Goal: Task Accomplishment & Management: Use online tool/utility

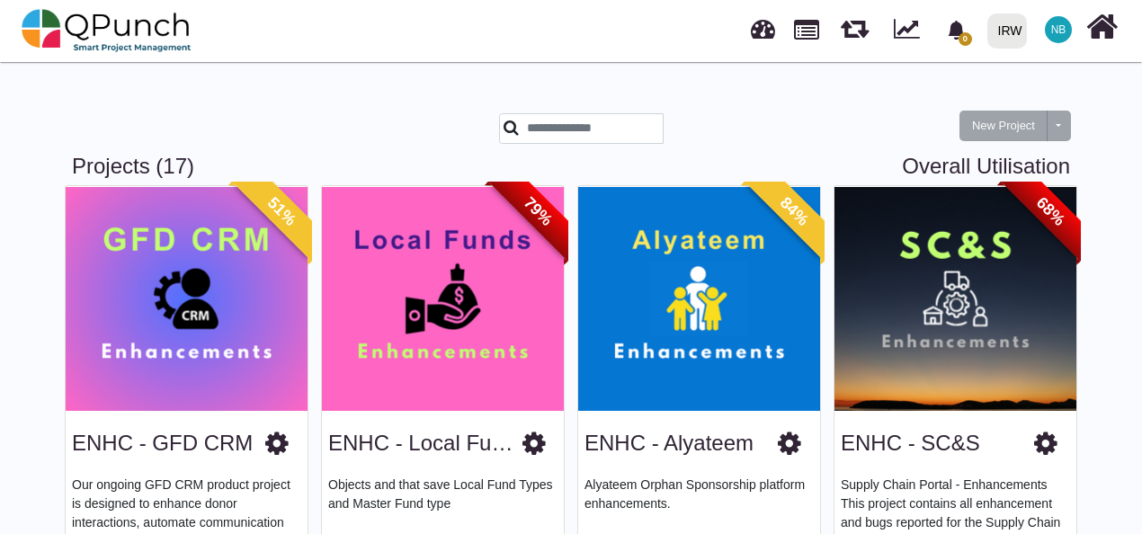
click at [973, 328] on img at bounding box center [955, 298] width 242 height 225
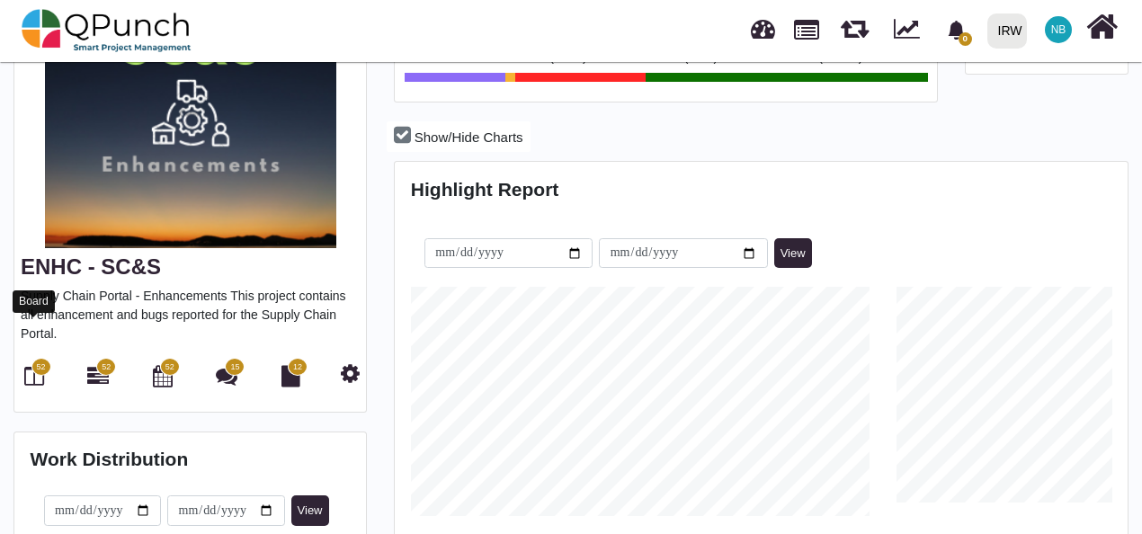
scroll to position [228, 243]
click at [35, 365] on icon at bounding box center [34, 376] width 20 height 22
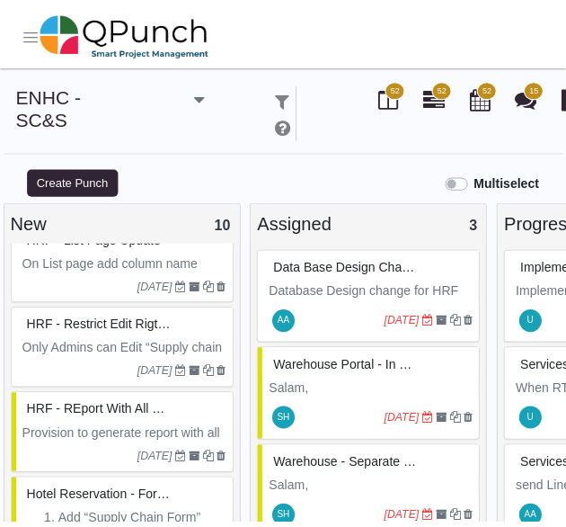
scroll to position [797, 0]
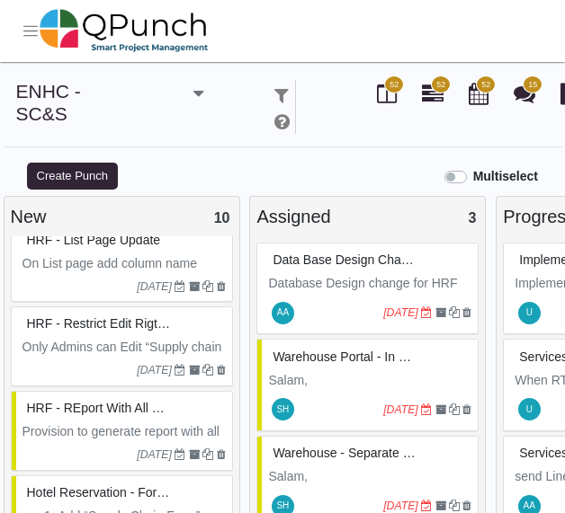
click at [156, 406] on span "HRF - REport with all supply chain details" at bounding box center [148, 408] width 242 height 14
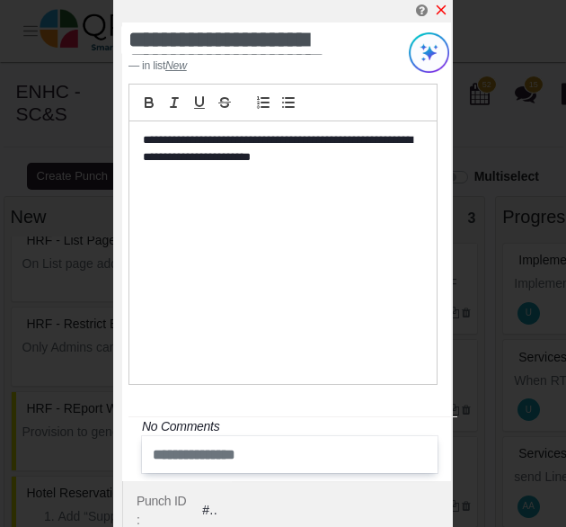
click at [443, 5] on icon "x" at bounding box center [441, 10] width 14 height 14
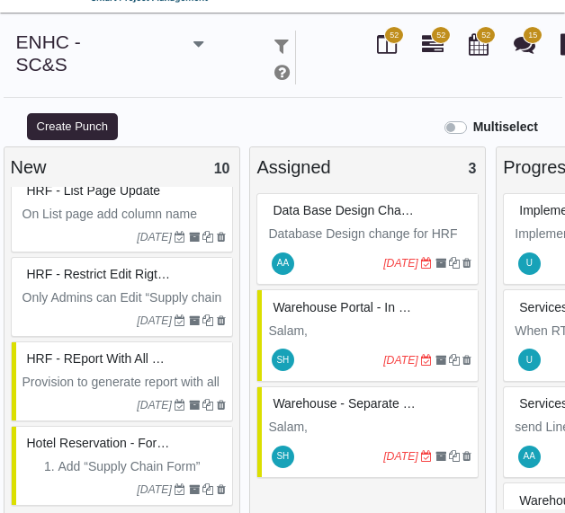
scroll to position [61, 0]
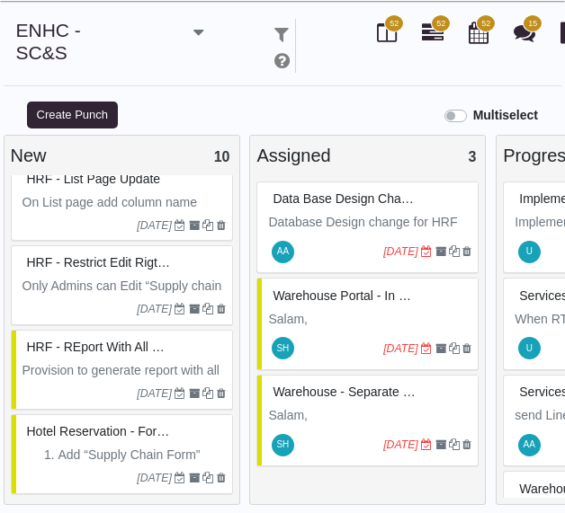
click at [115, 433] on div "Hotel Reservation - form need to update" at bounding box center [123, 432] width 203 height 28
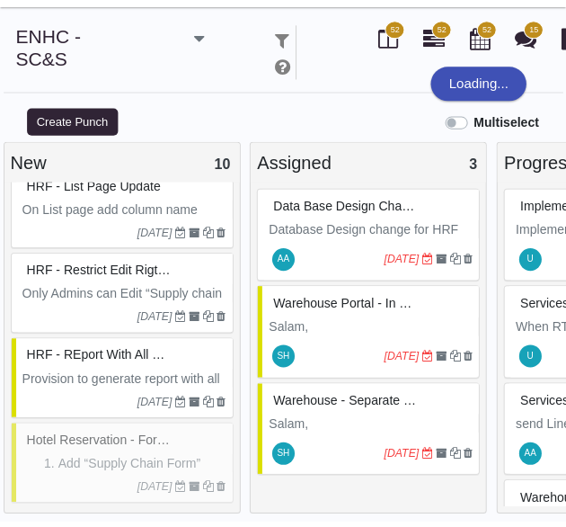
scroll to position [48, 0]
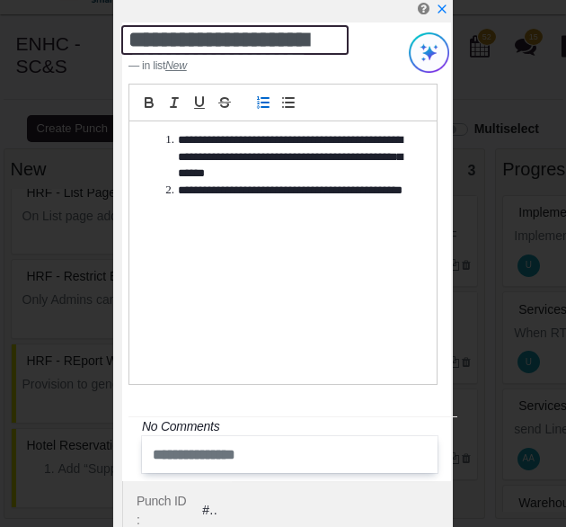
click at [243, 40] on textarea "**********" at bounding box center [234, 40] width 227 height 30
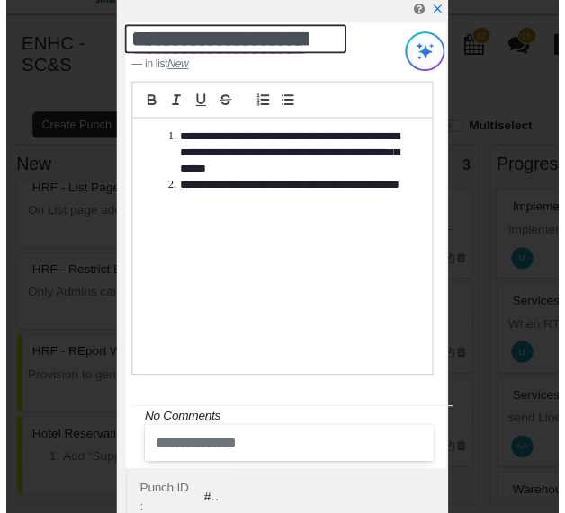
scroll to position [20, 0]
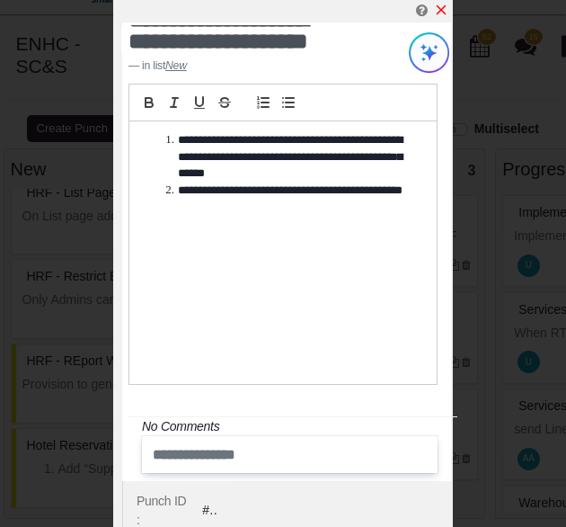
click at [446, 9] on icon "x" at bounding box center [441, 10] width 14 height 14
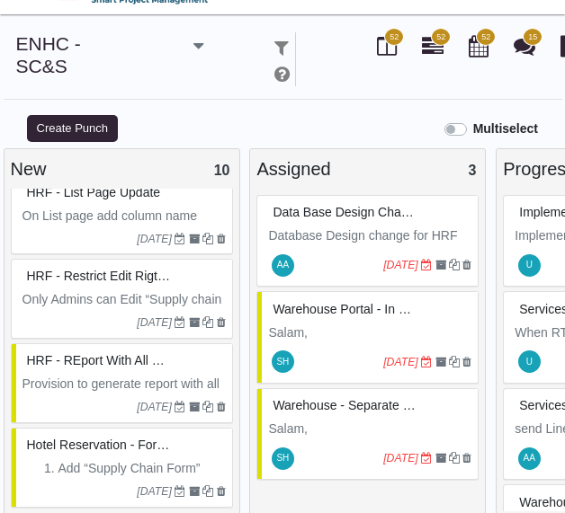
scroll to position [61, 0]
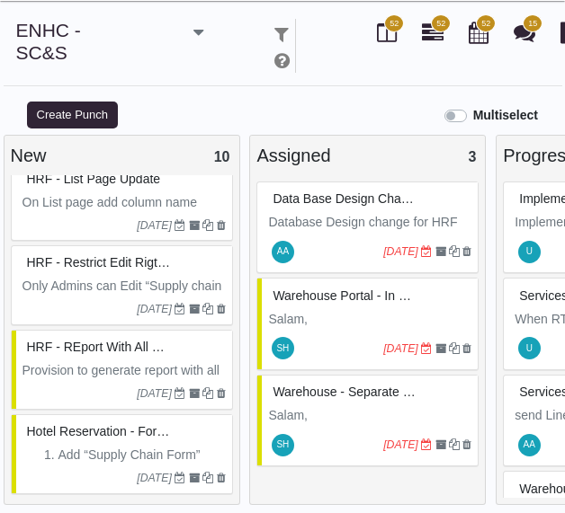
click at [120, 257] on span "HRF - Restrict edit rigths for admin" at bounding box center [129, 262] width 205 height 14
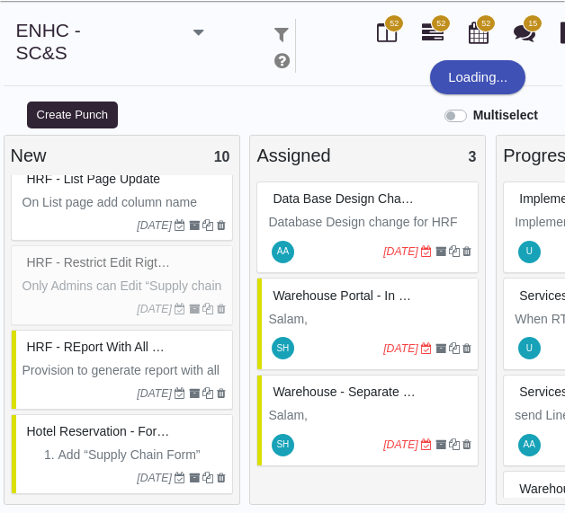
scroll to position [48, 0]
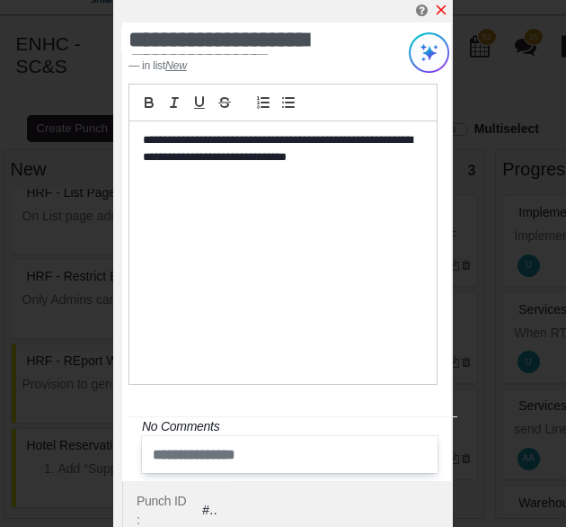
click at [439, 5] on icon "x" at bounding box center [441, 10] width 14 height 14
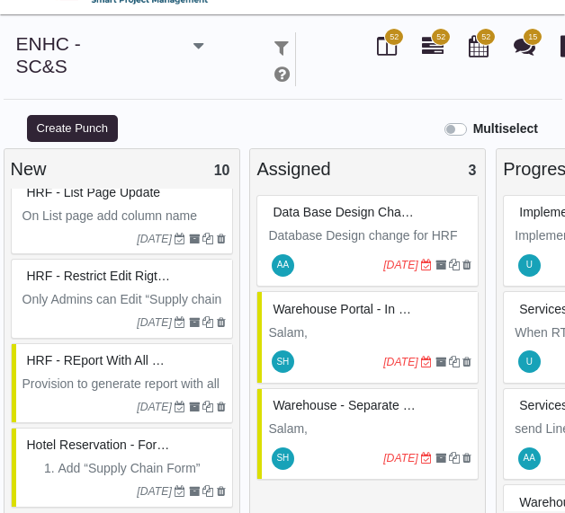
scroll to position [61, 0]
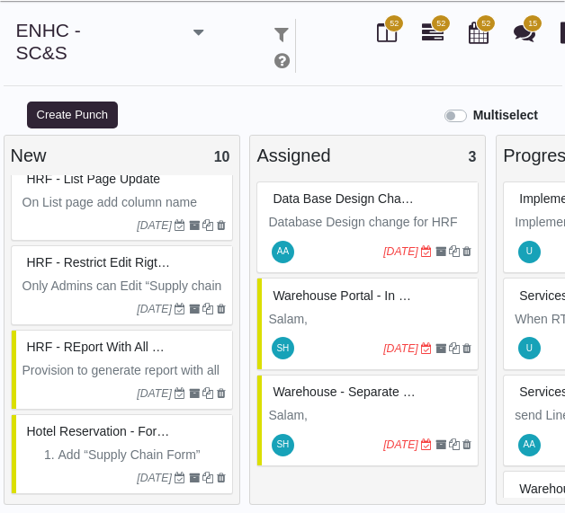
click at [124, 435] on div "Hotel Reservation - form need to update" at bounding box center [123, 432] width 203 height 28
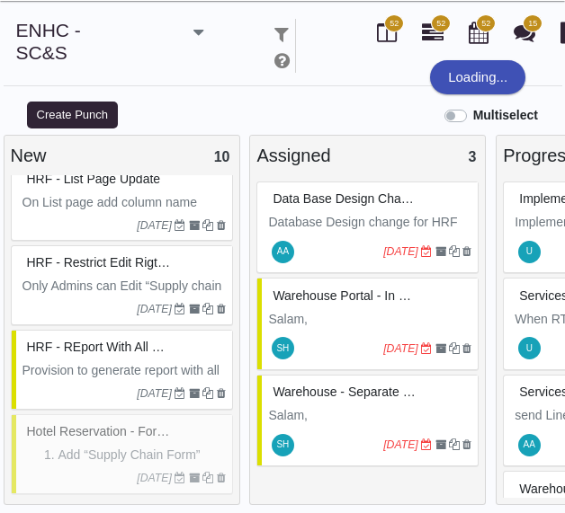
scroll to position [48, 0]
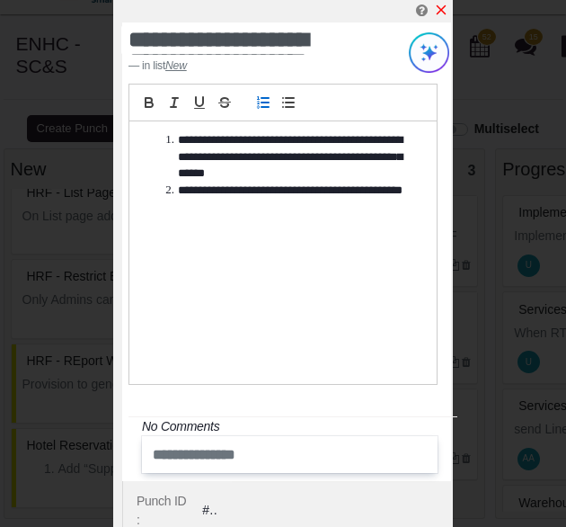
click at [441, 8] on icon "x" at bounding box center [441, 10] width 14 height 14
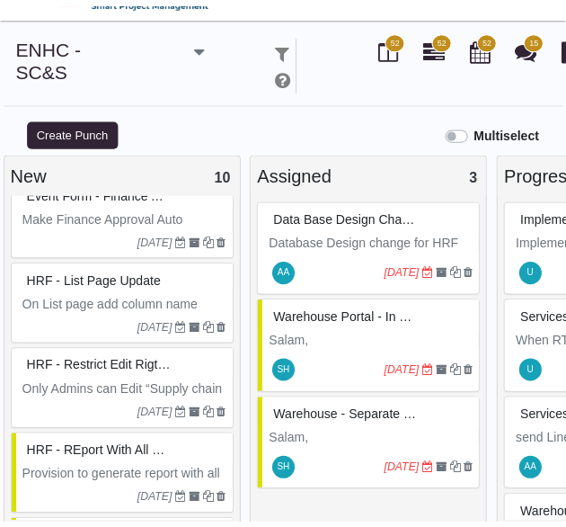
scroll to position [714, 0]
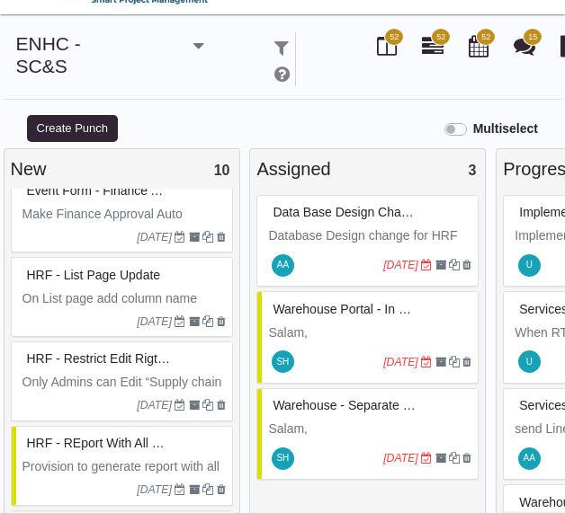
click at [127, 290] on p "On List page add column name “Status” that shows “Complete” when all “Supply ch…" at bounding box center [123, 328] width 203 height 76
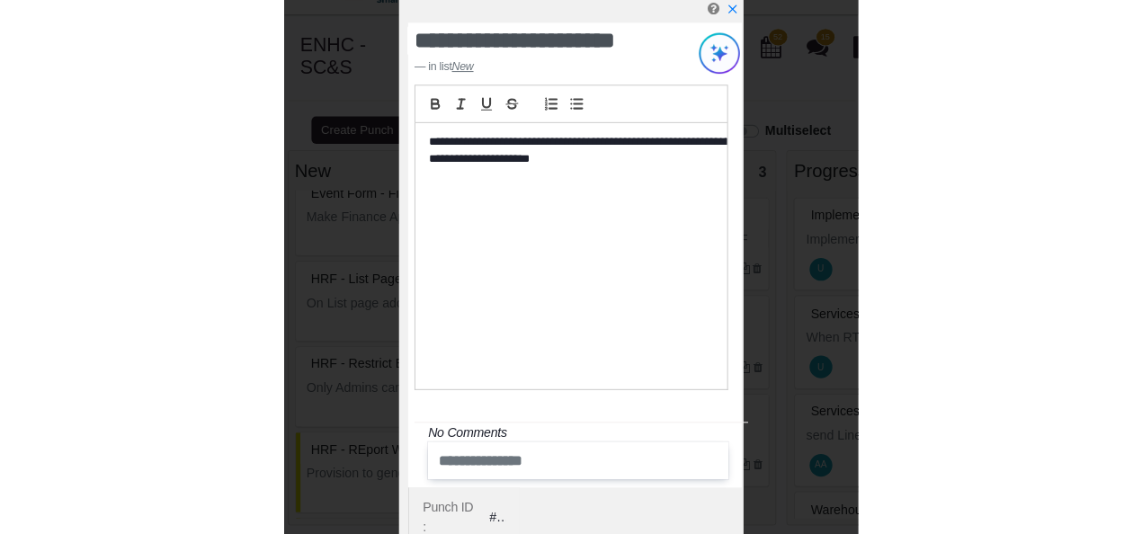
scroll to position [18, 0]
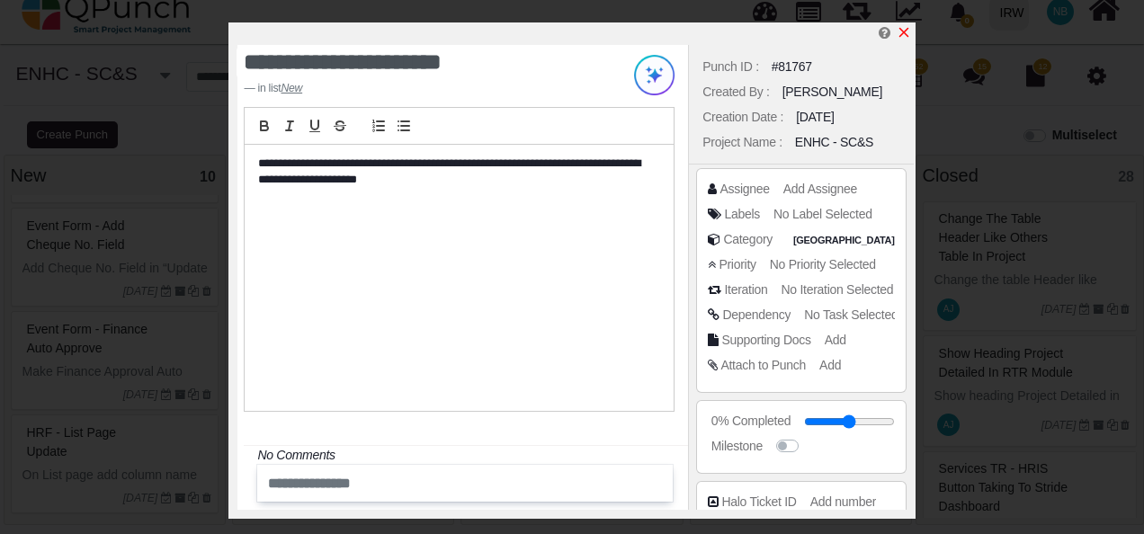
click at [905, 32] on icon "x" at bounding box center [903, 33] width 10 height 10
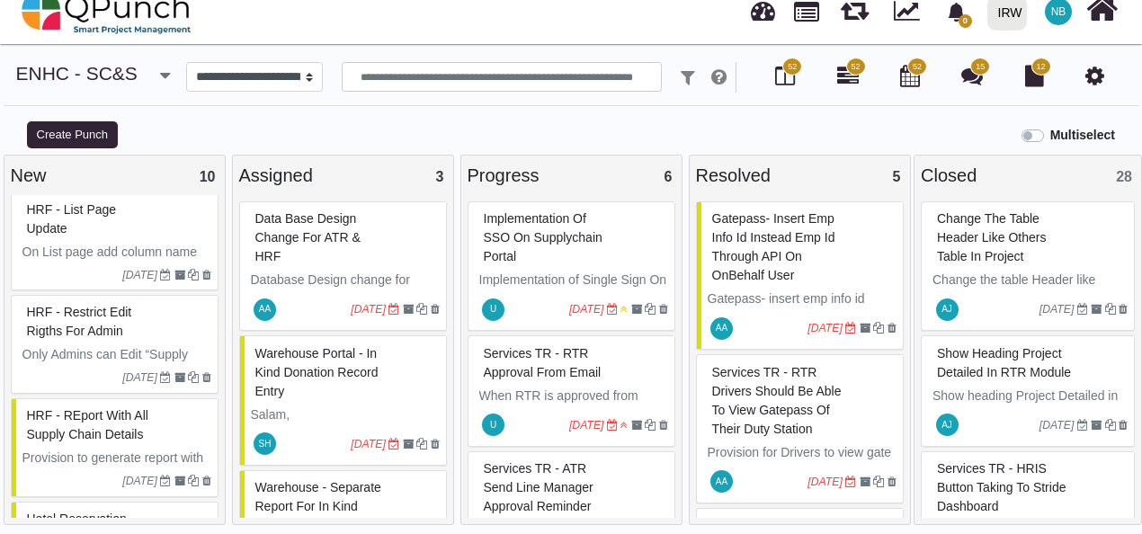
scroll to position [939, 0]
